Goal: Task Accomplishment & Management: Manage account settings

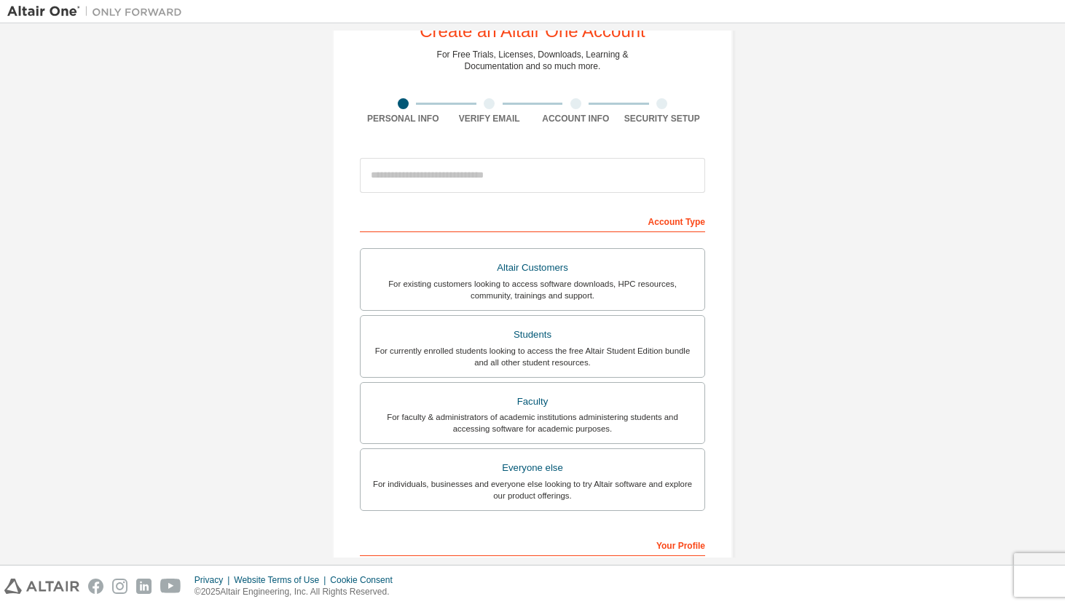
scroll to position [55, 0]
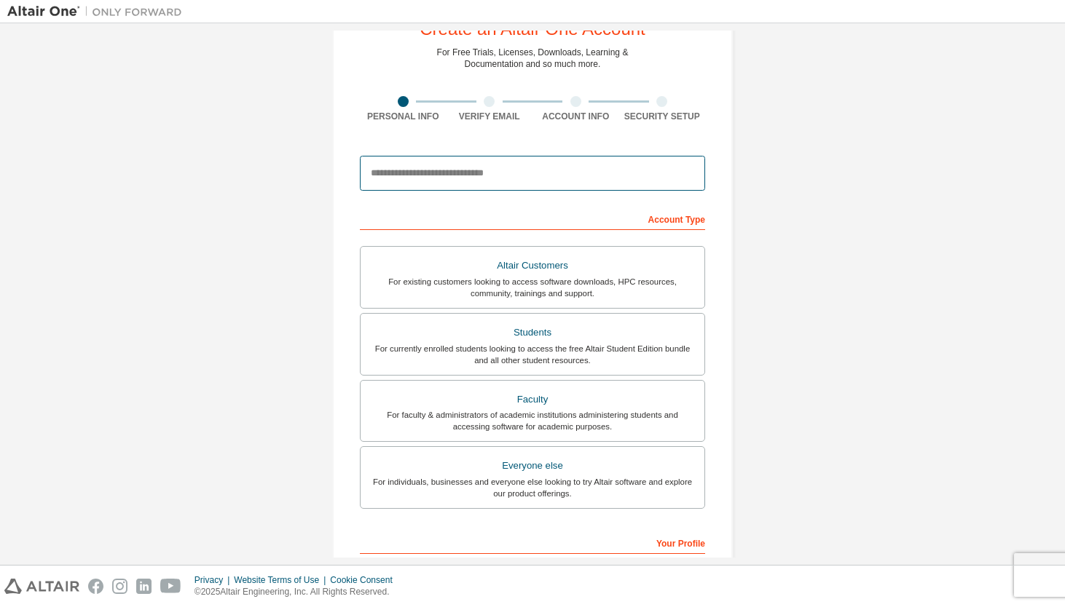
click at [505, 170] on input "email" at bounding box center [532, 173] width 345 height 35
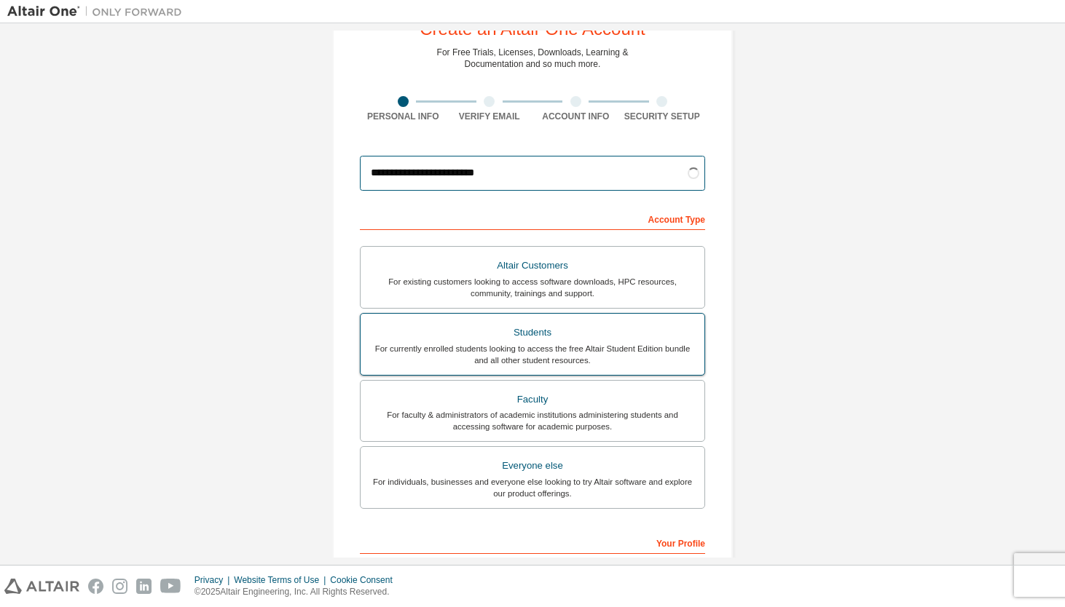
type input "**********"
click at [494, 320] on label "Students For currently enrolled students looking to access the free Altair Stud…" at bounding box center [532, 344] width 345 height 63
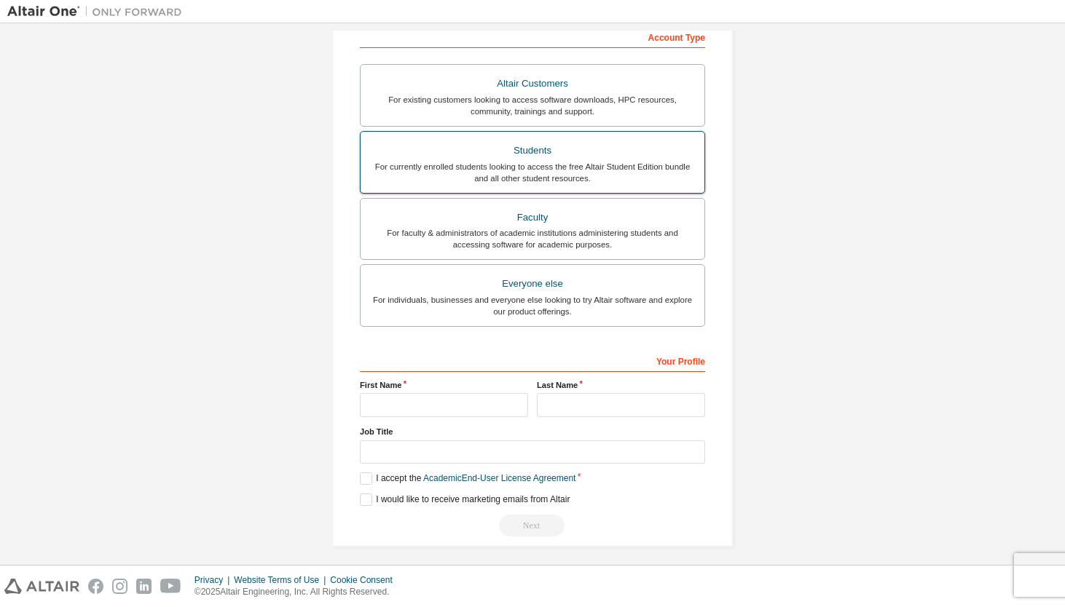
scroll to position [244, 0]
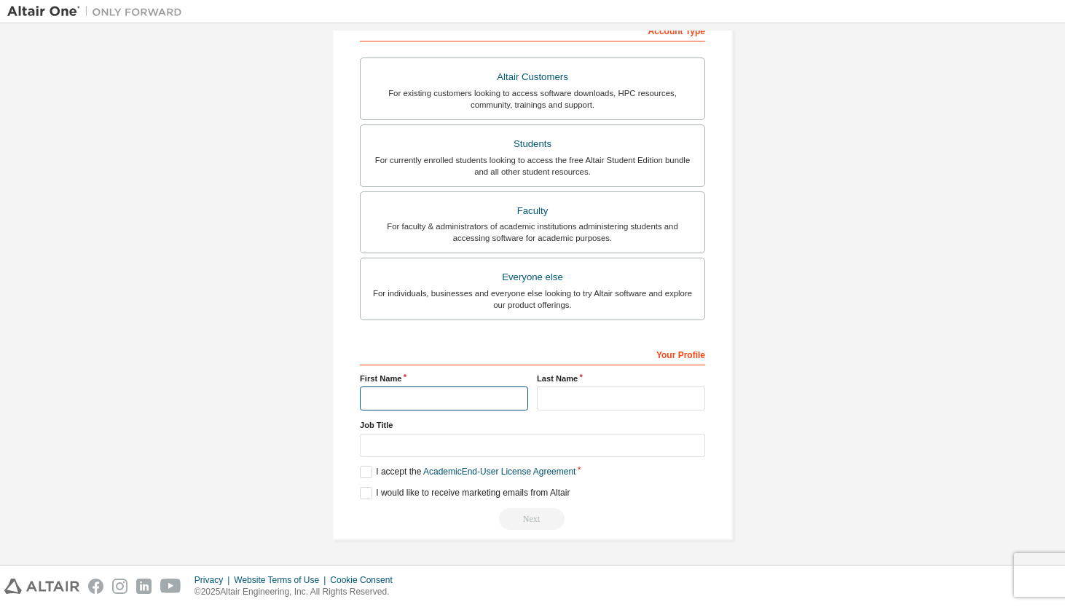
click at [446, 401] on input "text" at bounding box center [444, 399] width 168 height 24
type input "********"
click at [638, 400] on input "text" at bounding box center [621, 399] width 168 height 24
type input "******"
click at [364, 471] on label "I accept the Academic End-User License Agreement" at bounding box center [468, 472] width 216 height 12
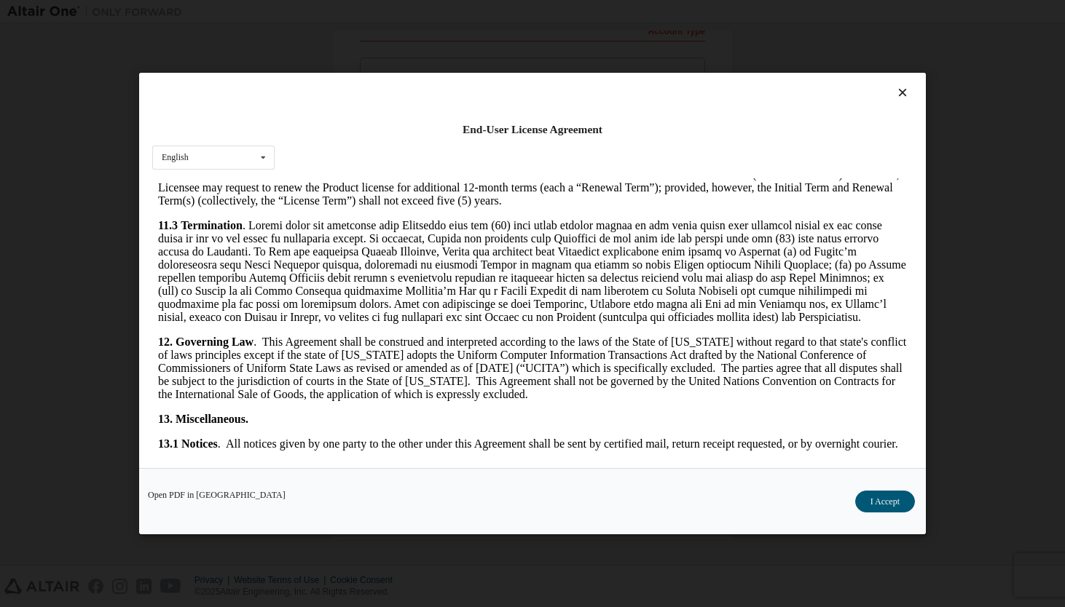
scroll to position [2370, 0]
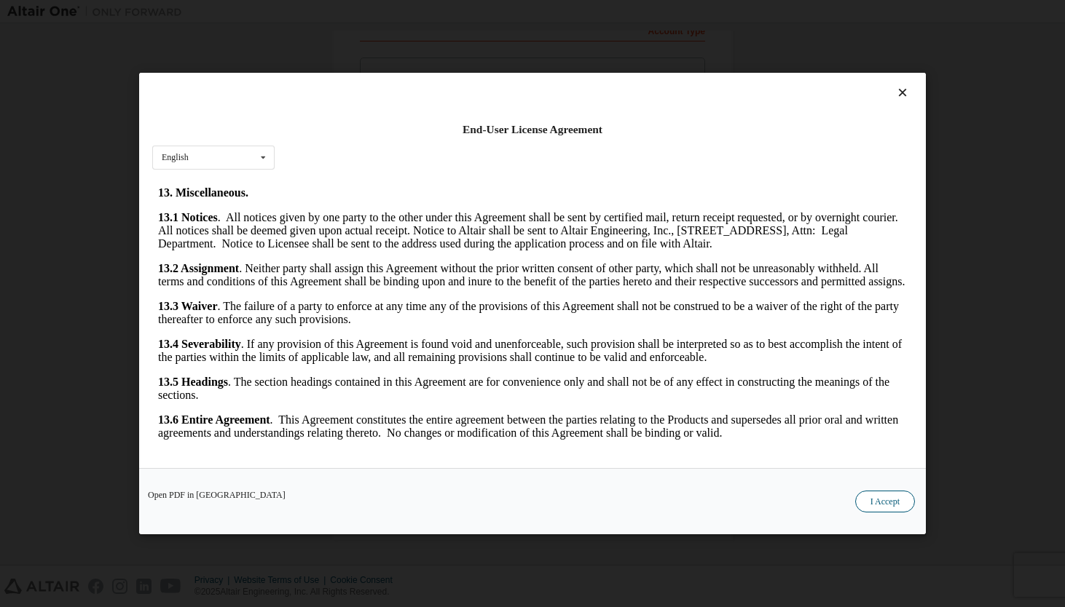
click at [877, 501] on button "I Accept" at bounding box center [885, 502] width 60 height 22
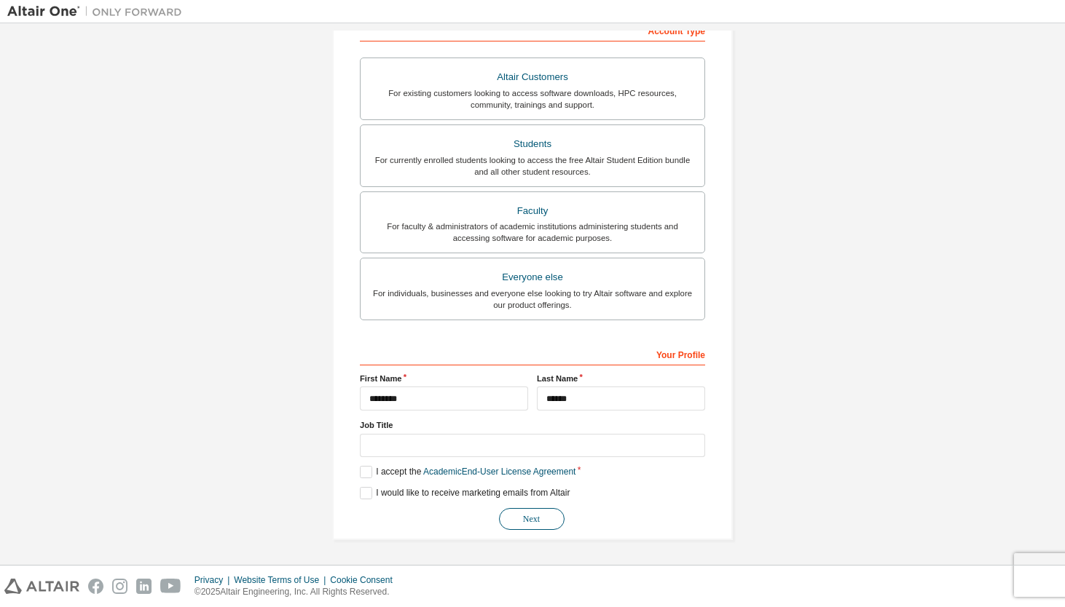
click at [535, 519] on button "Next" at bounding box center [532, 519] width 66 height 22
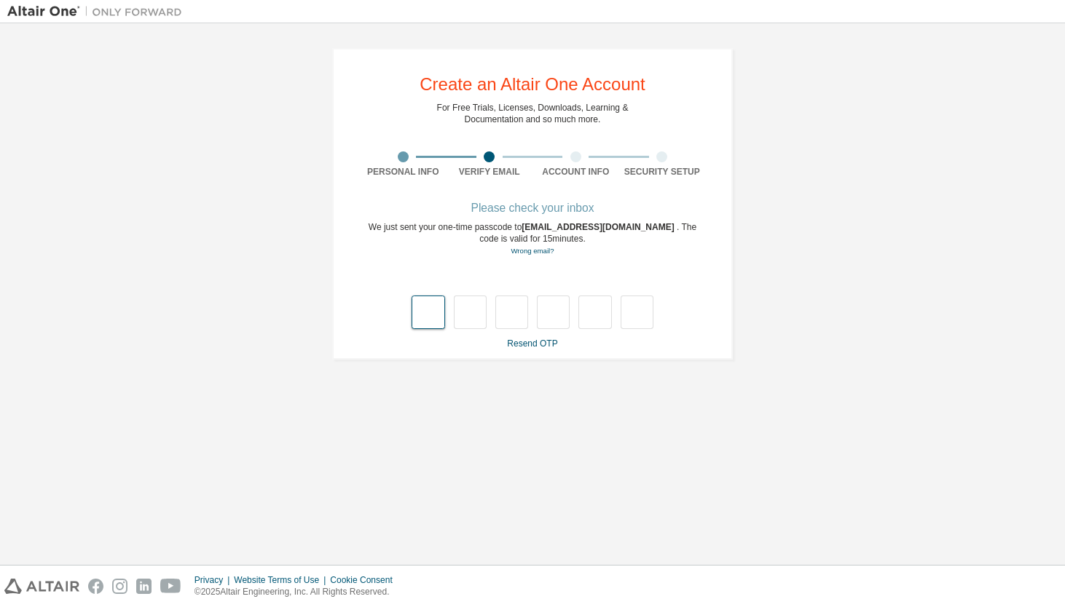
type input "*"
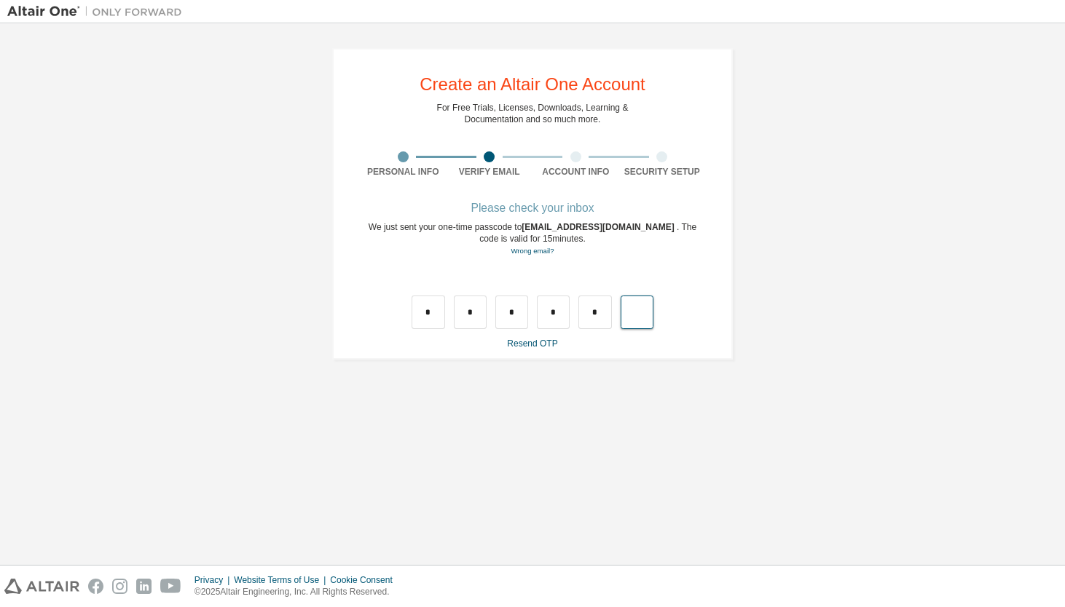
type input "*"
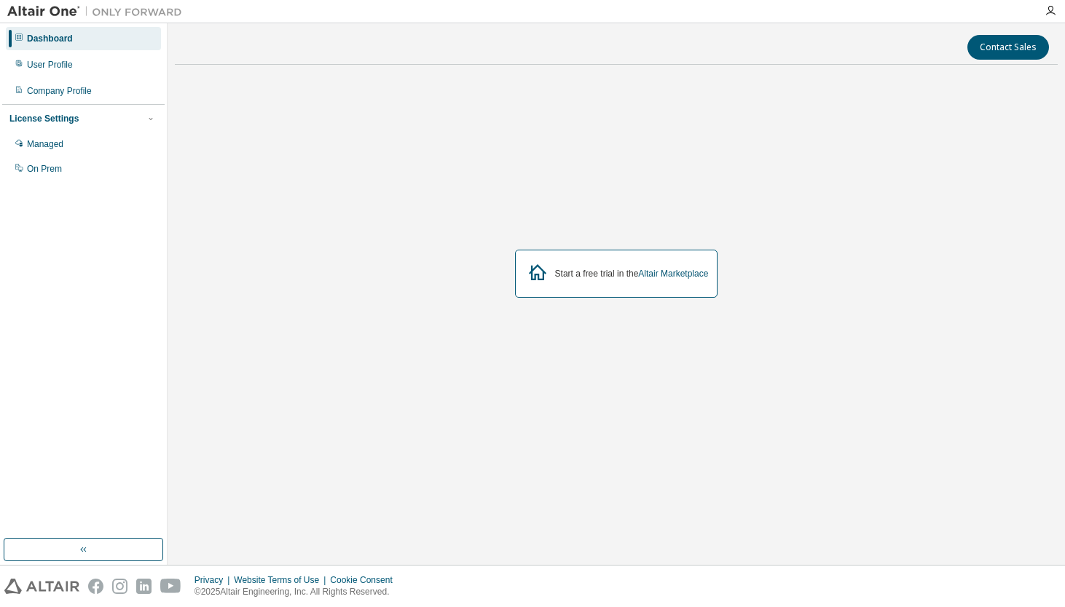
click at [106, 122] on div "License Settings" at bounding box center [83, 118] width 148 height 13
click at [87, 151] on div "Managed" at bounding box center [83, 144] width 155 height 23
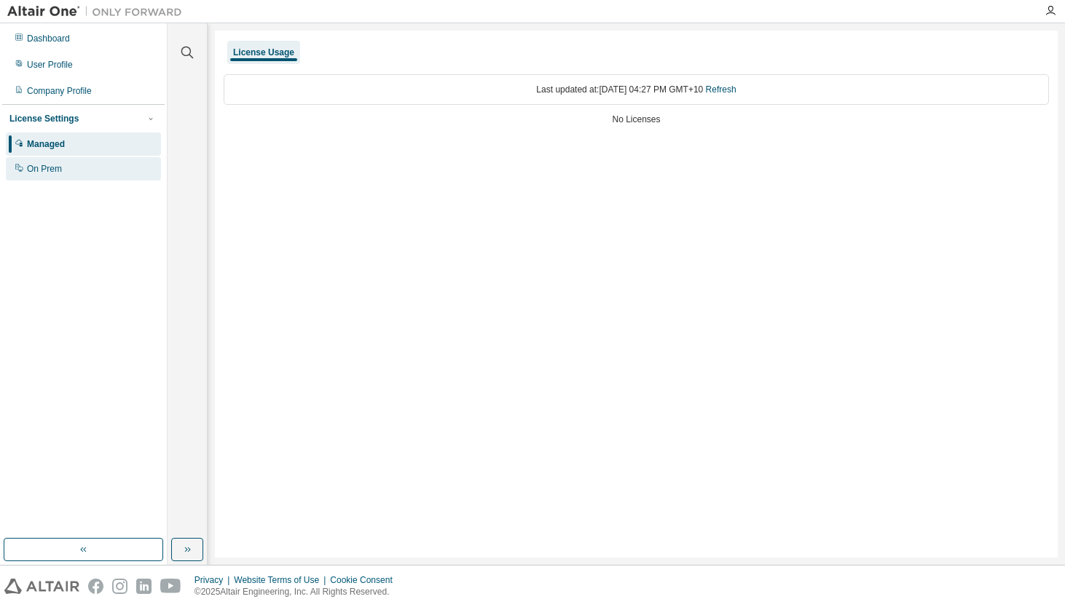
click at [129, 168] on div "On Prem" at bounding box center [83, 168] width 155 height 23
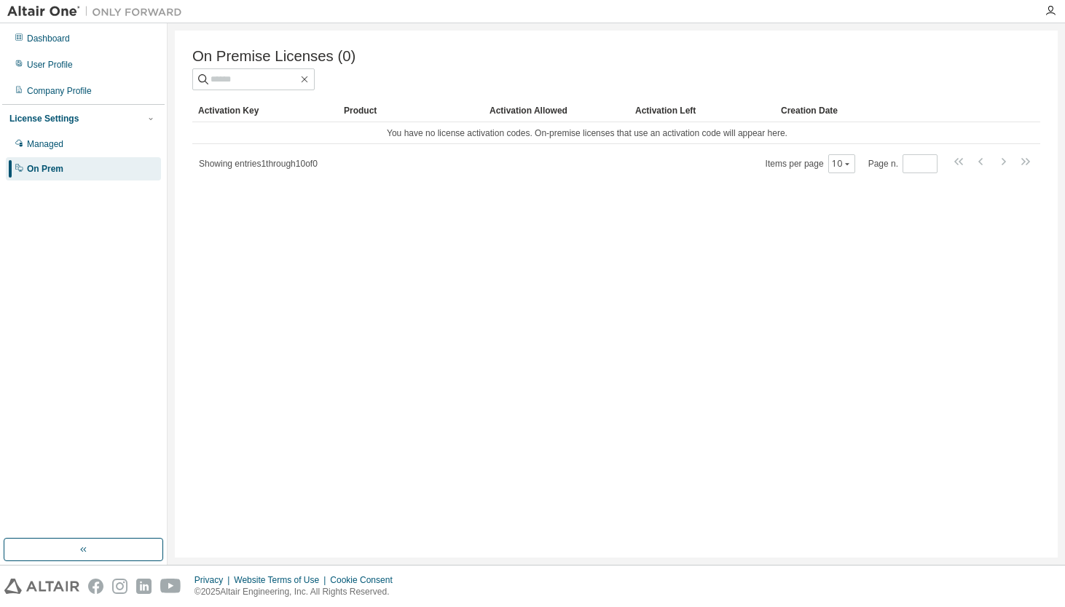
click at [396, 98] on div "On Premise Licenses (0) Clear Load Save Save As Field Operator Value Select fil…" at bounding box center [616, 111] width 848 height 126
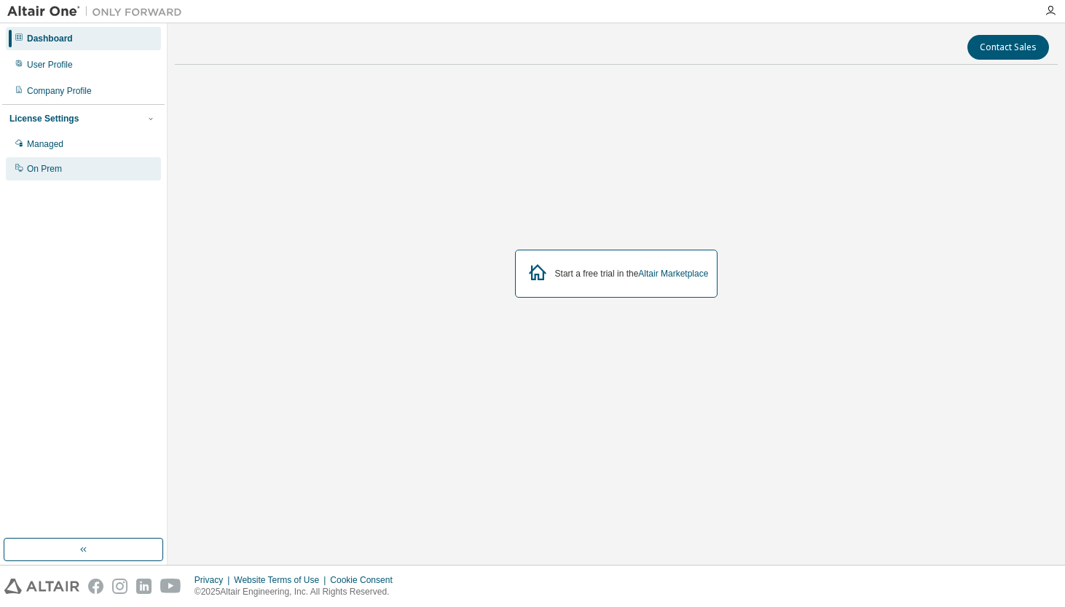
click at [58, 169] on div "On Prem" at bounding box center [44, 169] width 35 height 12
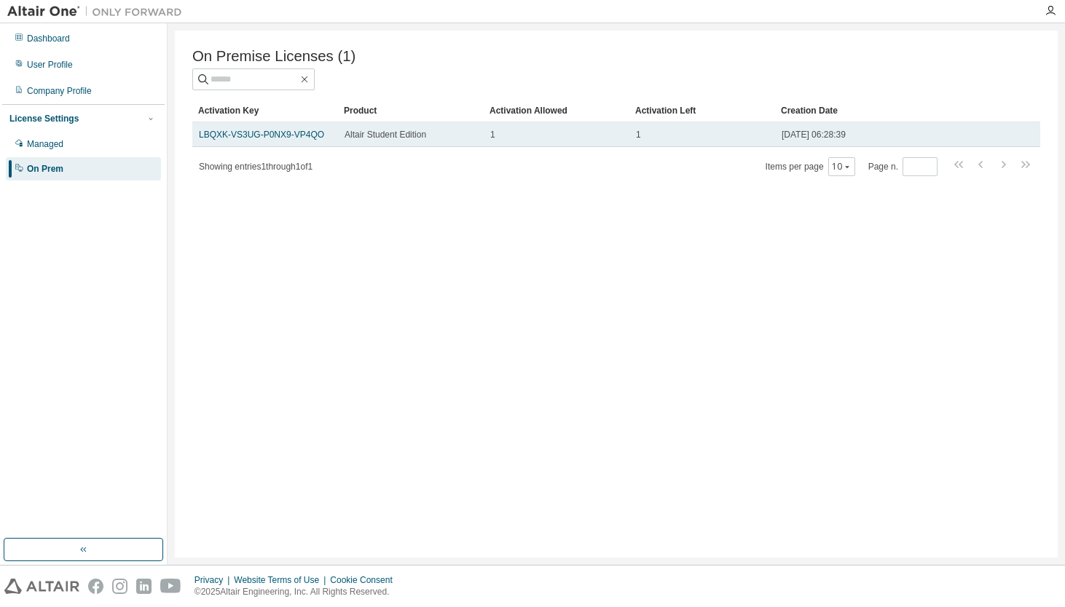
click at [455, 135] on div "Altair Student Edition" at bounding box center [410, 135] width 133 height 12
click at [290, 140] on link "LBQXK-VS3UG-P0NX9-VP4QO" at bounding box center [261, 135] width 125 height 10
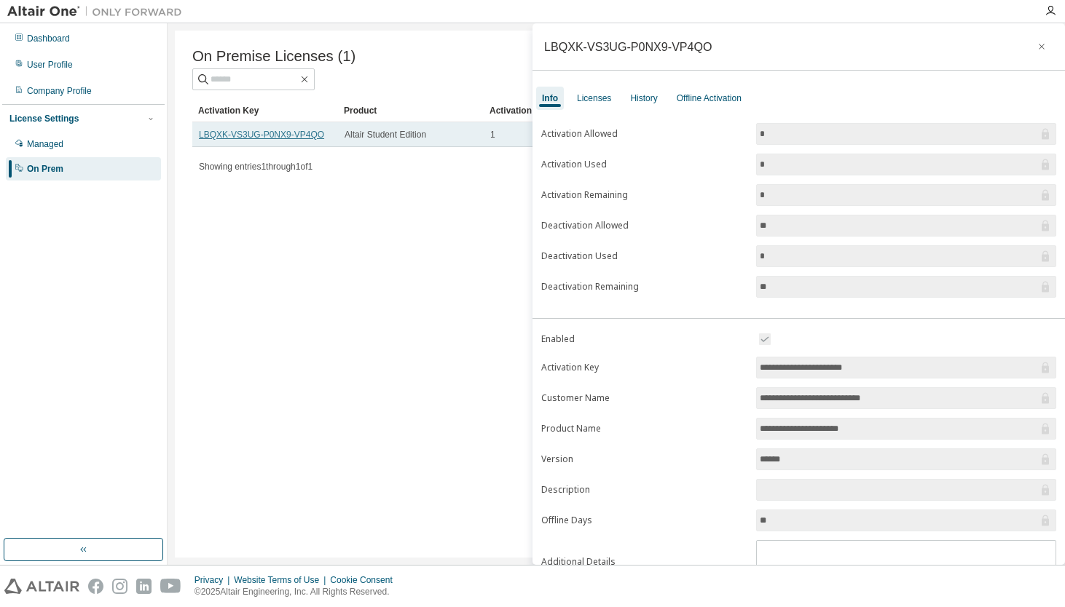
click at [260, 134] on link "LBQXK-VS3UG-P0NX9-VP4QO" at bounding box center [261, 135] width 125 height 10
click at [1036, 50] on icon "button" at bounding box center [1041, 47] width 10 height 12
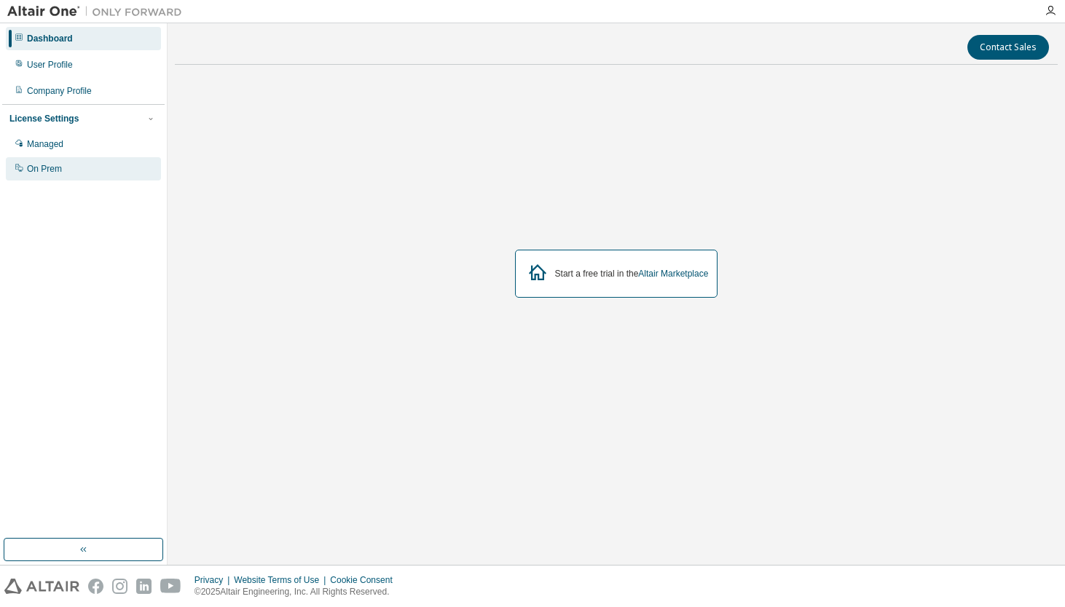
click at [47, 165] on div "On Prem" at bounding box center [44, 169] width 35 height 12
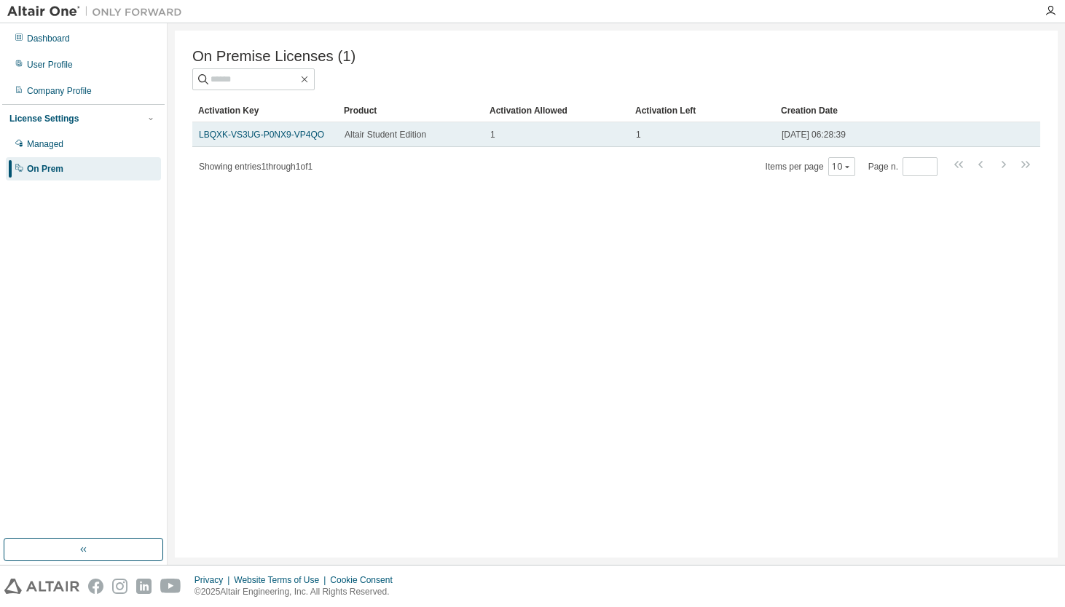
click at [637, 133] on span "1" at bounding box center [638, 135] width 5 height 12
click at [288, 139] on link "LBQXK-VS3UG-P0NX9-VP4QO" at bounding box center [261, 135] width 125 height 10
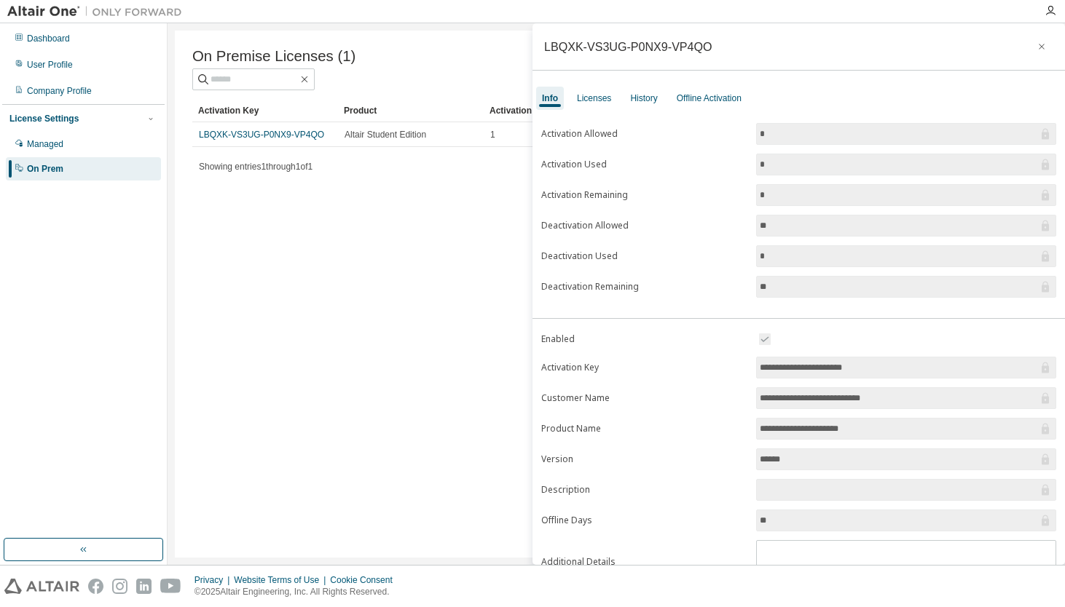
click at [801, 201] on input "*" at bounding box center [899, 195] width 278 height 15
